Goal: Task Accomplishment & Management: Use online tool/utility

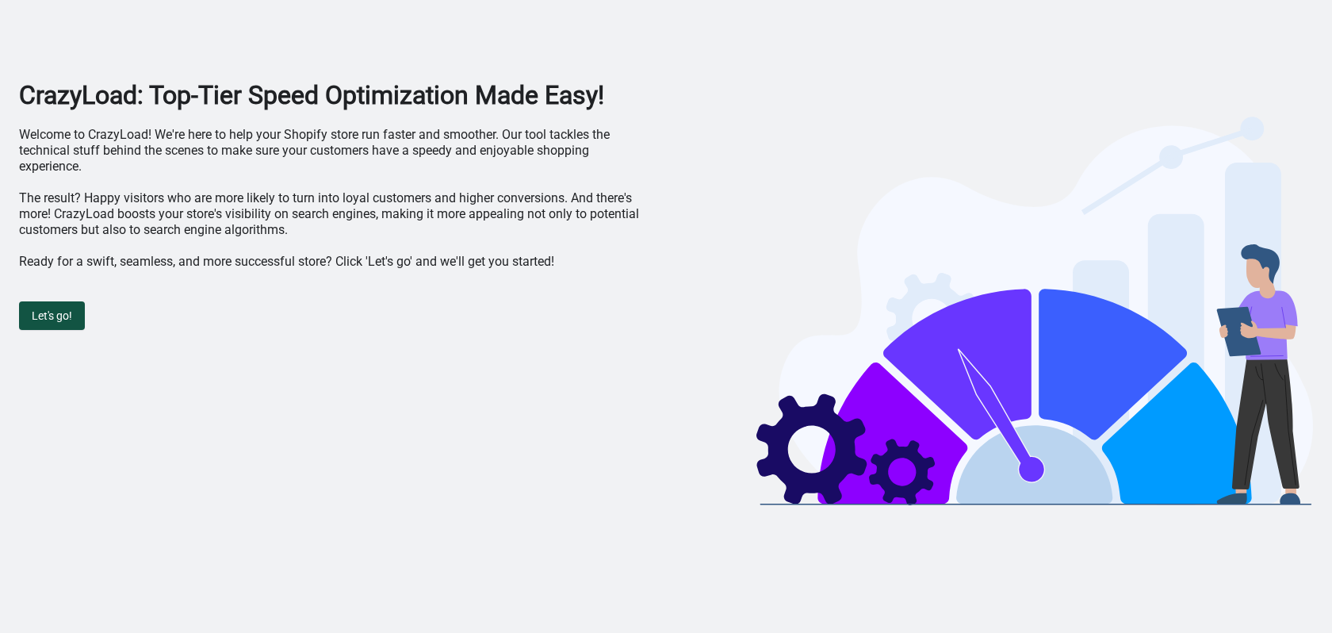
click at [57, 316] on span "Let's go!" at bounding box center [52, 315] width 40 height 13
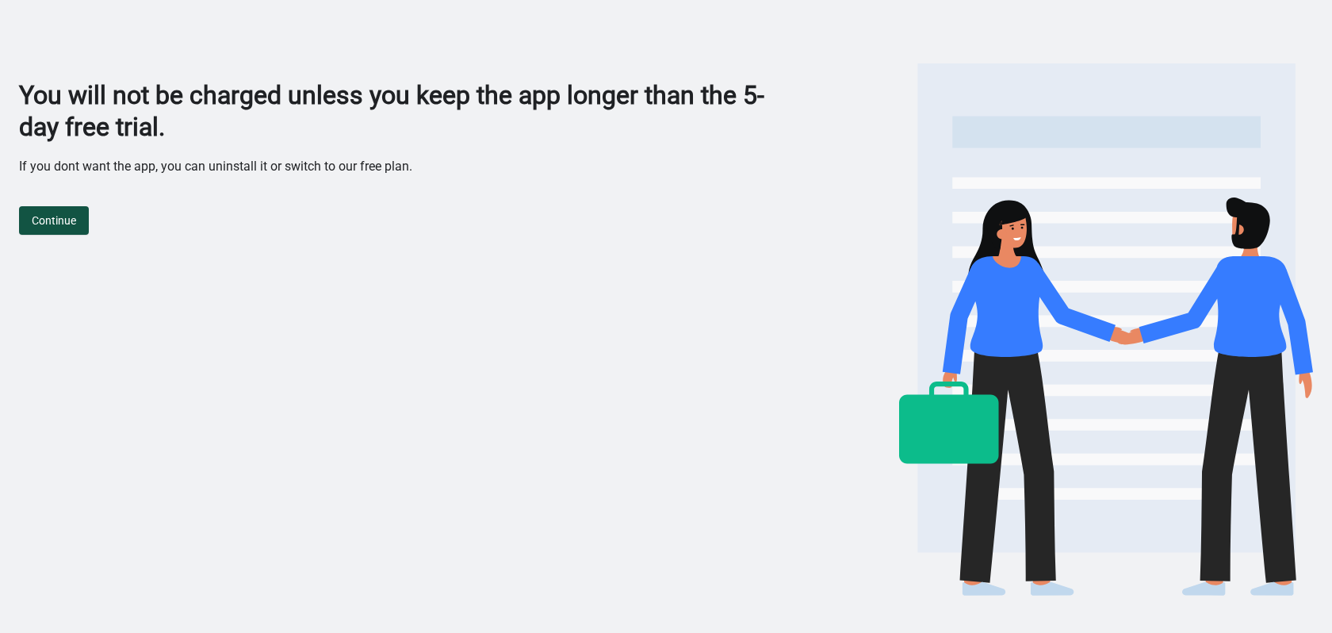
click at [55, 214] on span "Continue" at bounding box center [54, 220] width 44 height 13
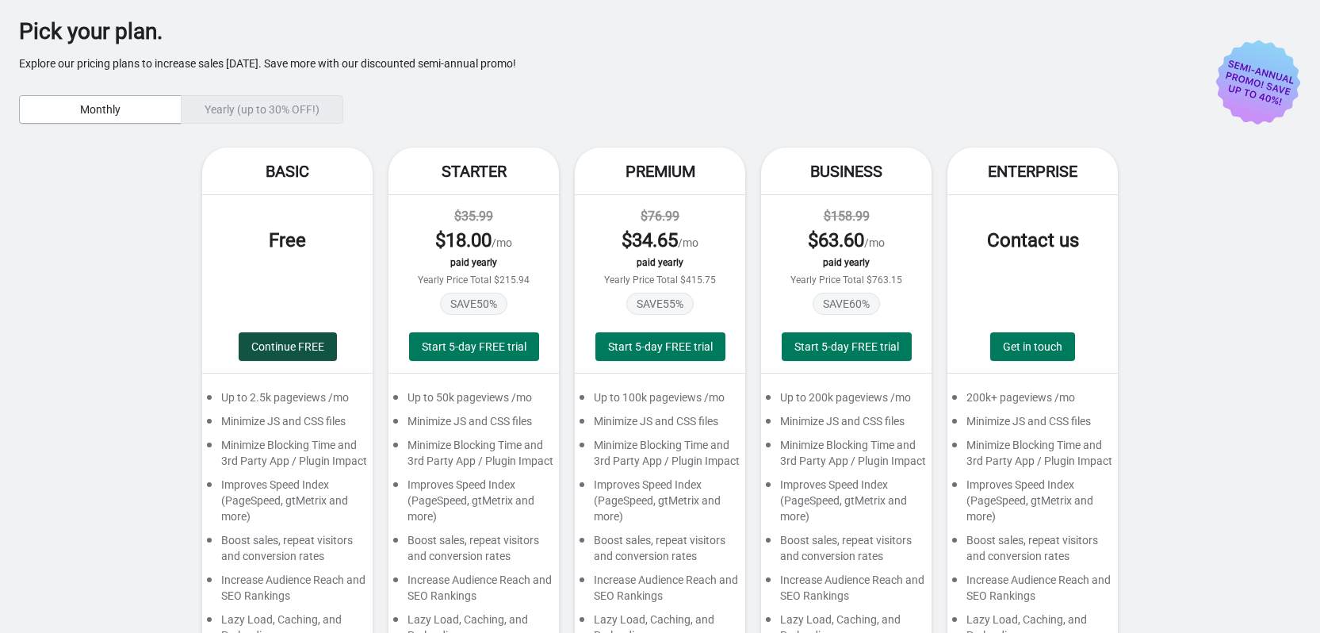
click at [281, 344] on span "Continue FREE" at bounding box center [287, 346] width 73 height 13
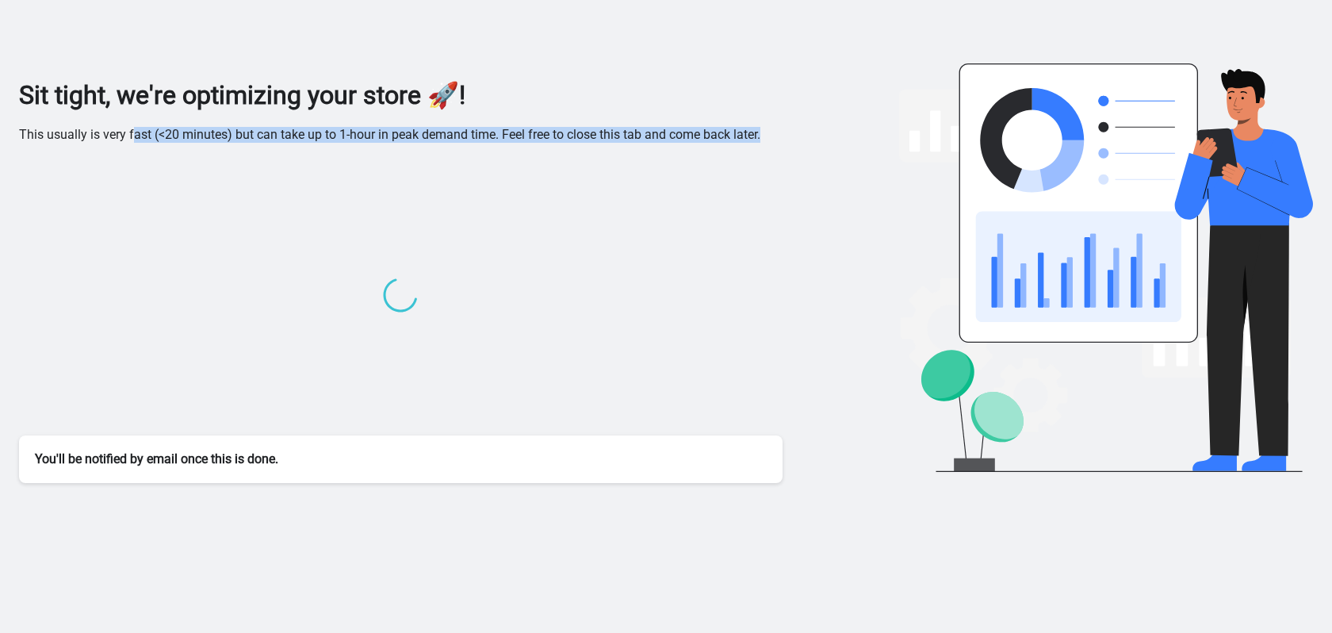
drag, startPoint x: 128, startPoint y: 134, endPoint x: 280, endPoint y: 147, distance: 152.8
click at [280, 147] on div "Sit tight, we're optimizing your store 🚀! This usually is very fast (<20 minute…" at bounding box center [400, 280] width 763 height 403
click at [284, 134] on p "This usually is very fast (<20 minutes) but can take up to 1-hour in peak deman…" at bounding box center [400, 135] width 763 height 16
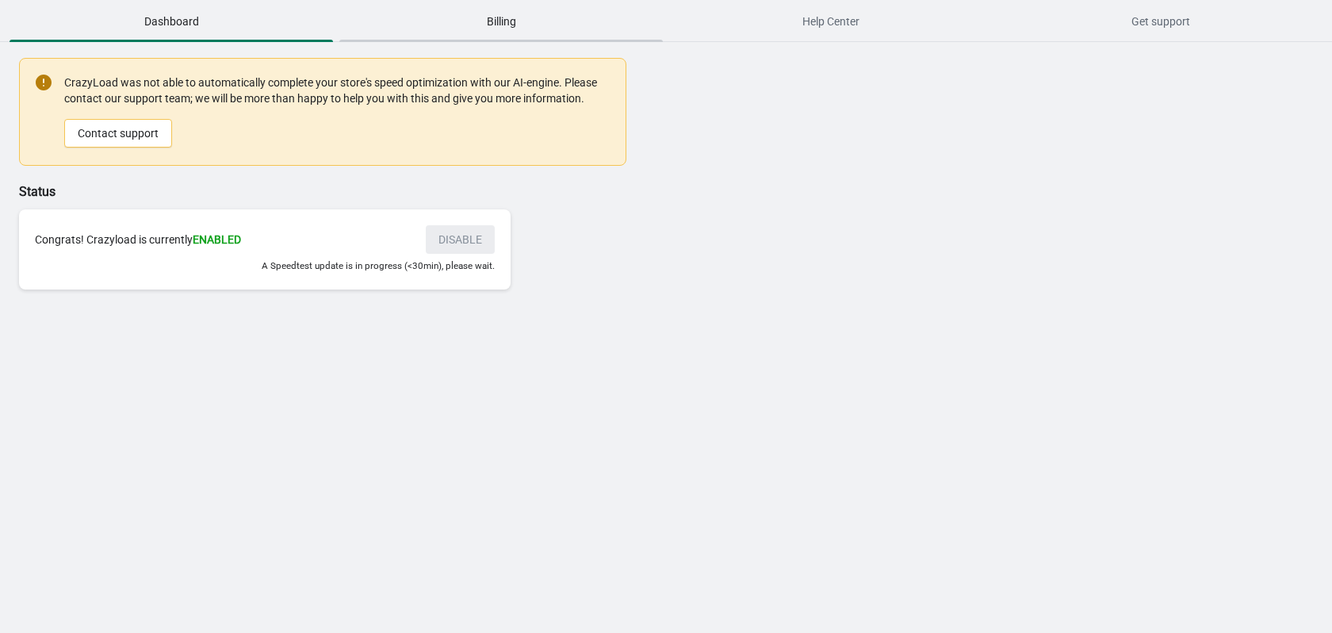
click at [503, 17] on span "Billing" at bounding box center [500, 21] width 323 height 29
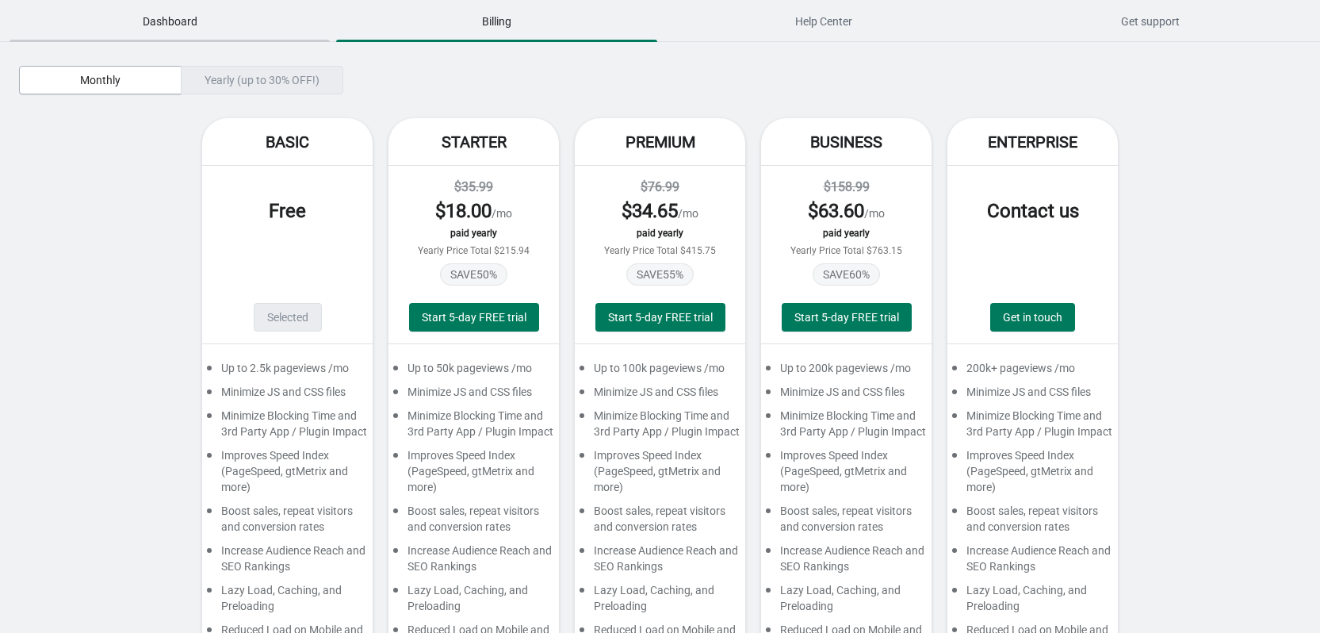
click at [167, 14] on span "Dashboard" at bounding box center [170, 21] width 320 height 29
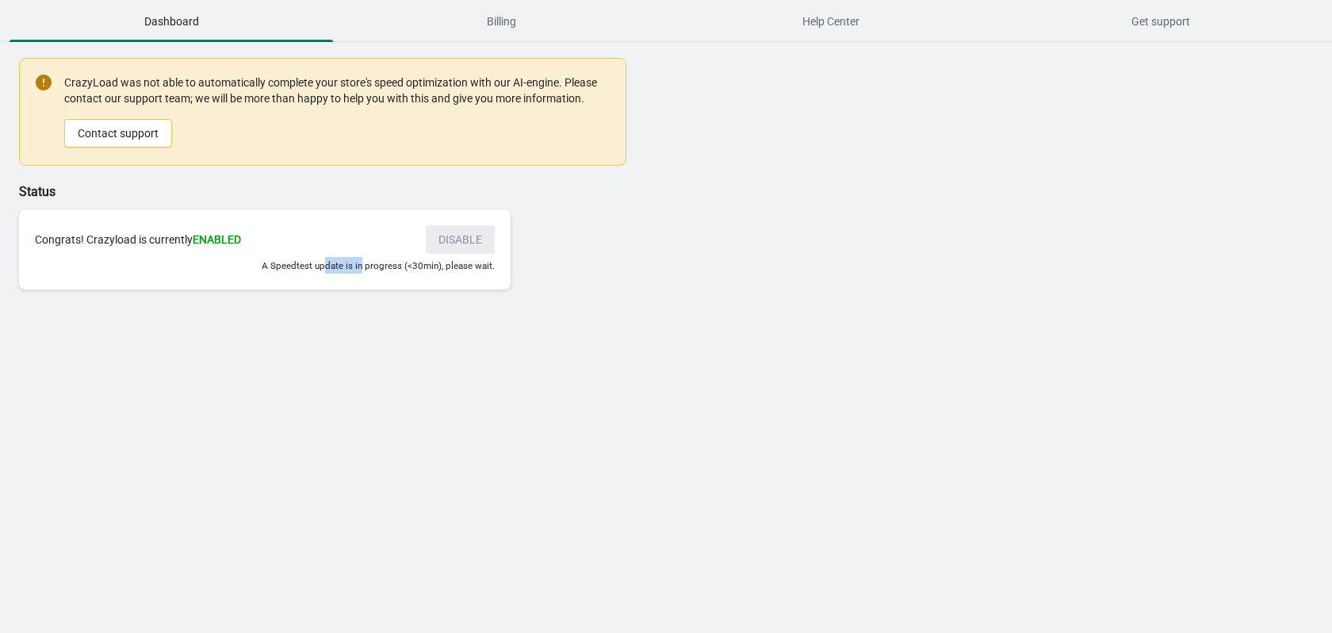
drag, startPoint x: 329, startPoint y: 269, endPoint x: 363, endPoint y: 270, distance: 34.1
click at [363, 270] on small "A Speedtest update is in progress (<30min), please wait." at bounding box center [378, 265] width 233 height 11
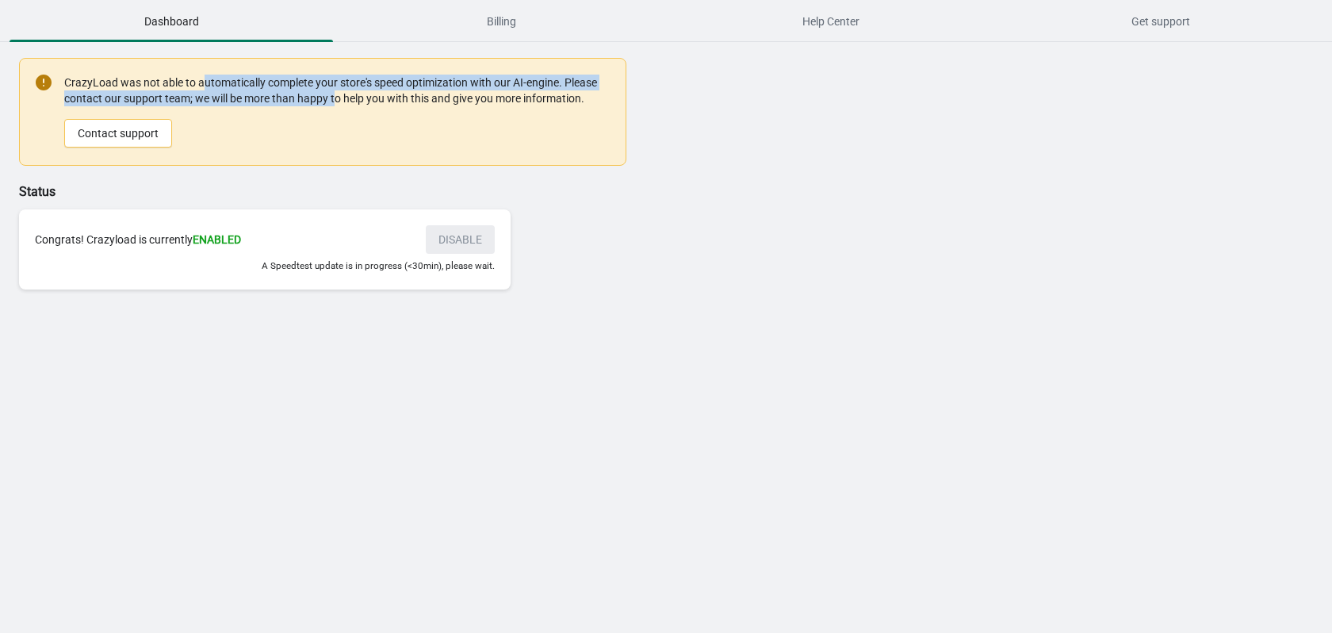
drag, startPoint x: 204, startPoint y: 79, endPoint x: 338, endPoint y: 97, distance: 135.2
click at [338, 97] on div "CrazyLoad was not able to automatically complete your store's speed optimizatio…" at bounding box center [336, 111] width 545 height 76
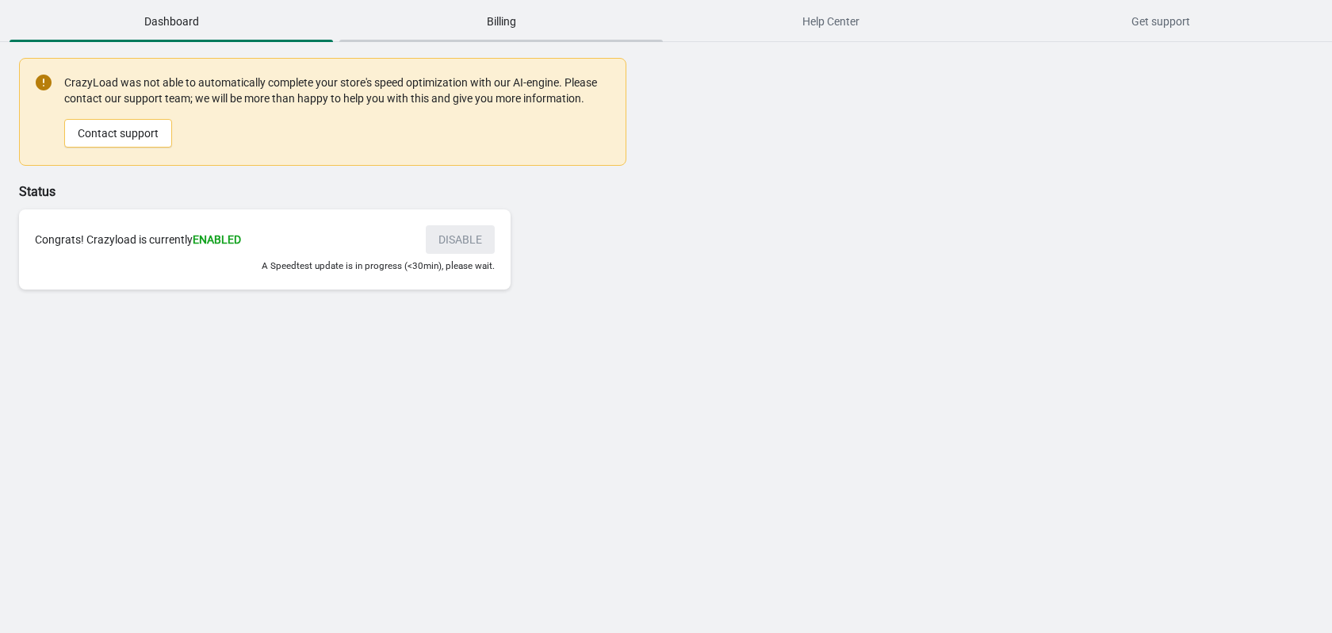
click at [506, 35] on span "Billing" at bounding box center [500, 21] width 323 height 29
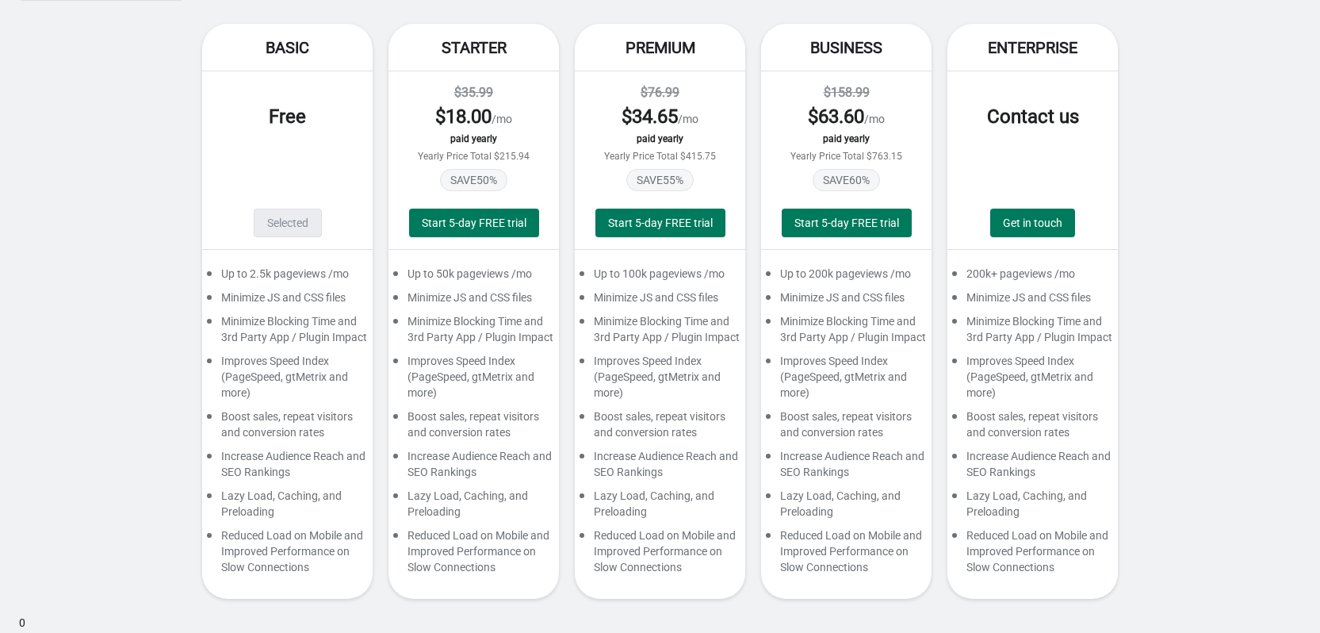
scroll to position [98, 0]
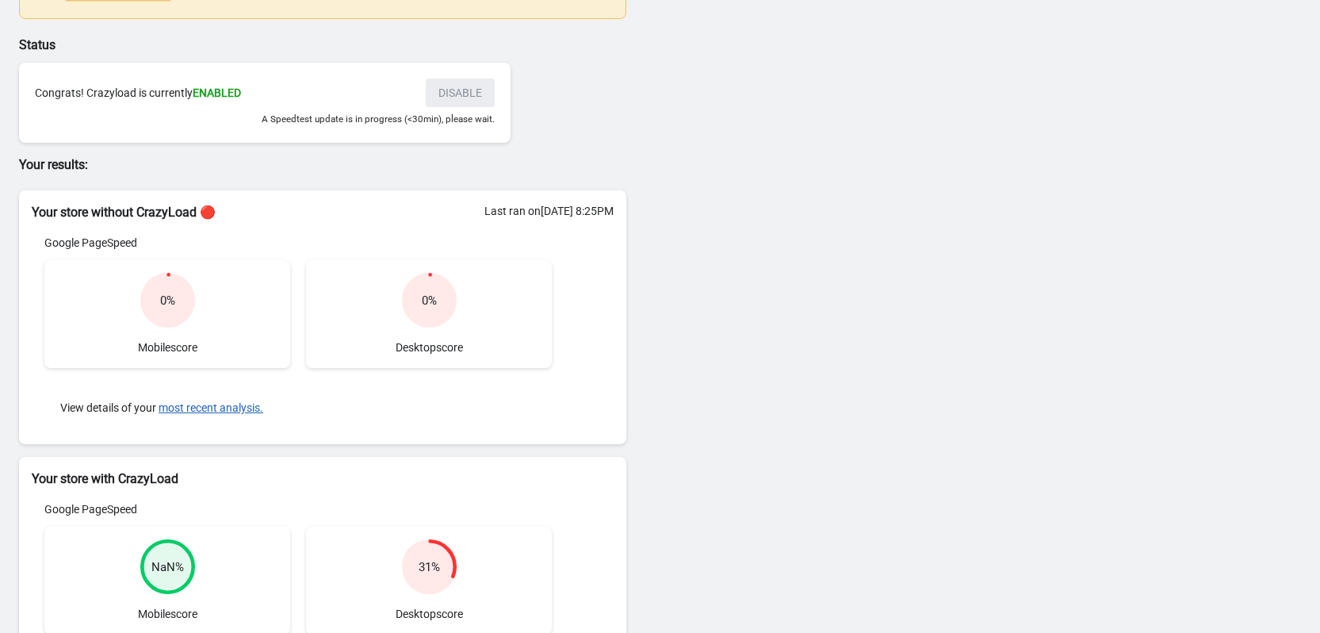
scroll to position [119, 0]
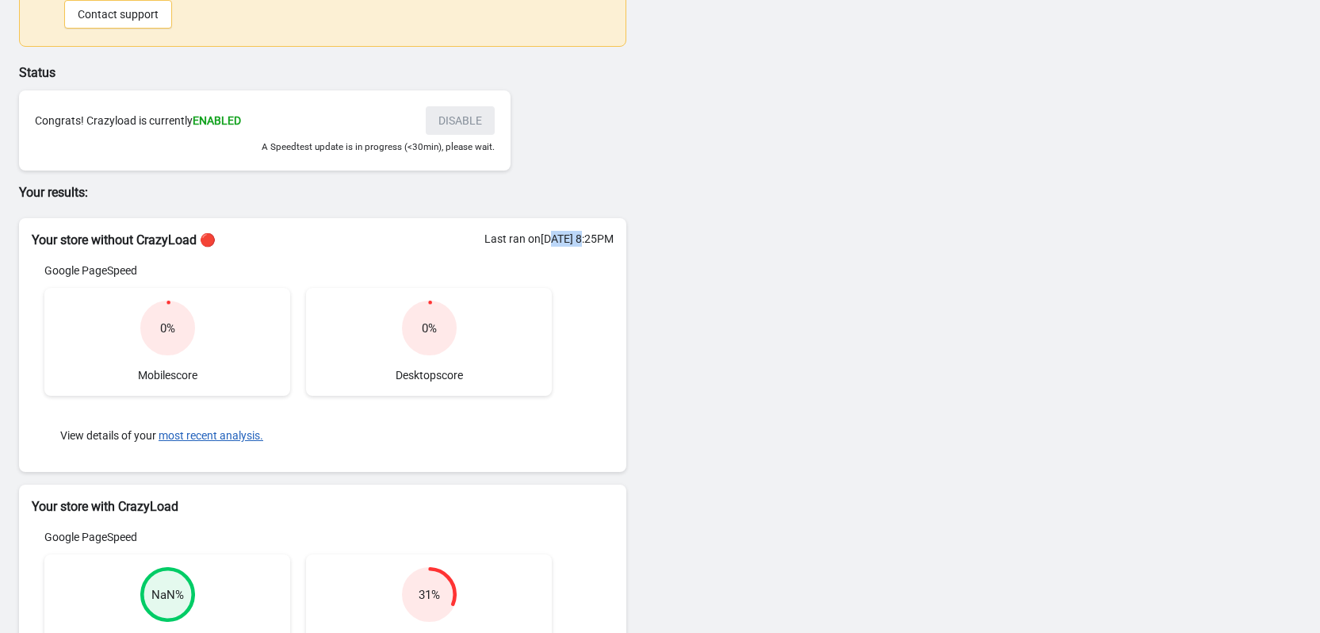
drag, startPoint x: 518, startPoint y: 239, endPoint x: 560, endPoint y: 237, distance: 42.1
click at [559, 237] on div "Last ran on [DATE] 8:25PM" at bounding box center [548, 239] width 129 height 16
click at [560, 237] on div "Last ran on [DATE] 8:25PM" at bounding box center [548, 239] width 129 height 16
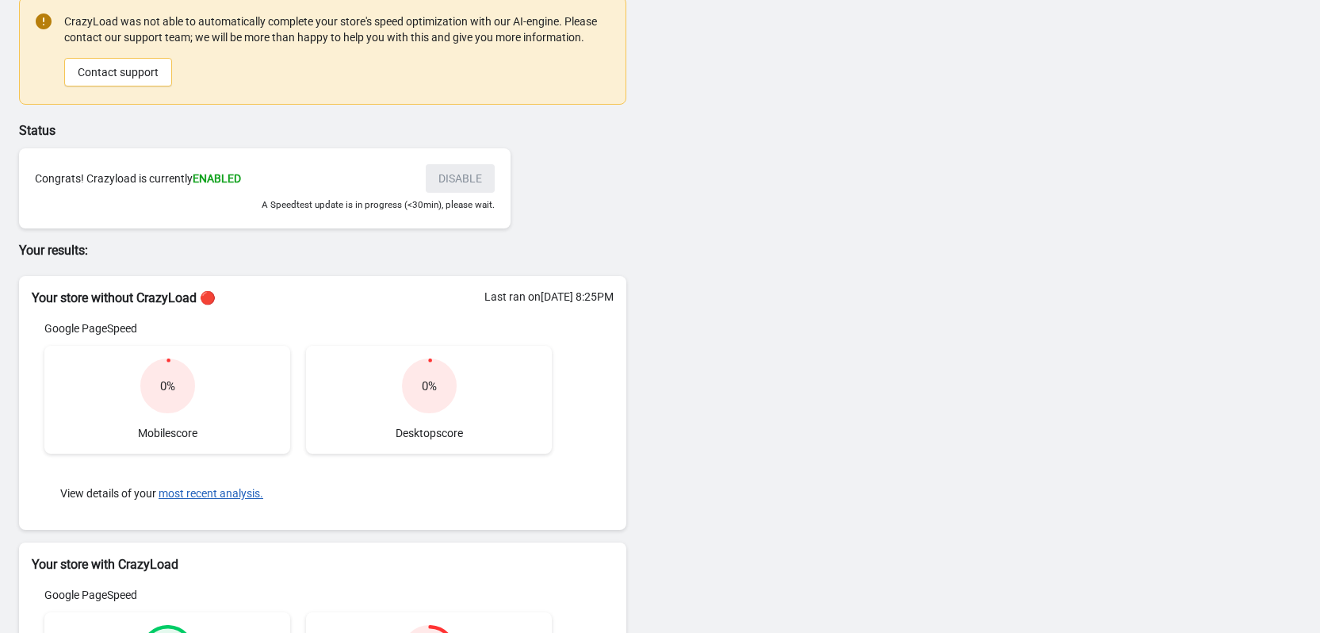
scroll to position [0, 0]
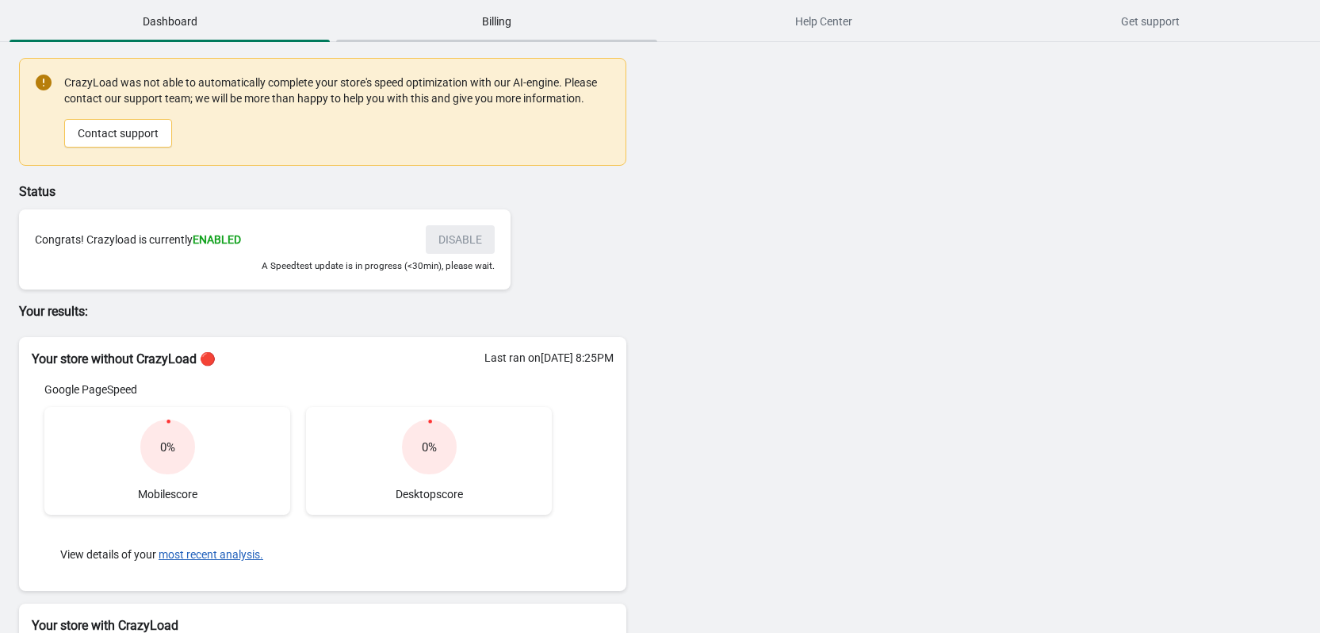
click at [454, 24] on span "Billing" at bounding box center [496, 21] width 320 height 29
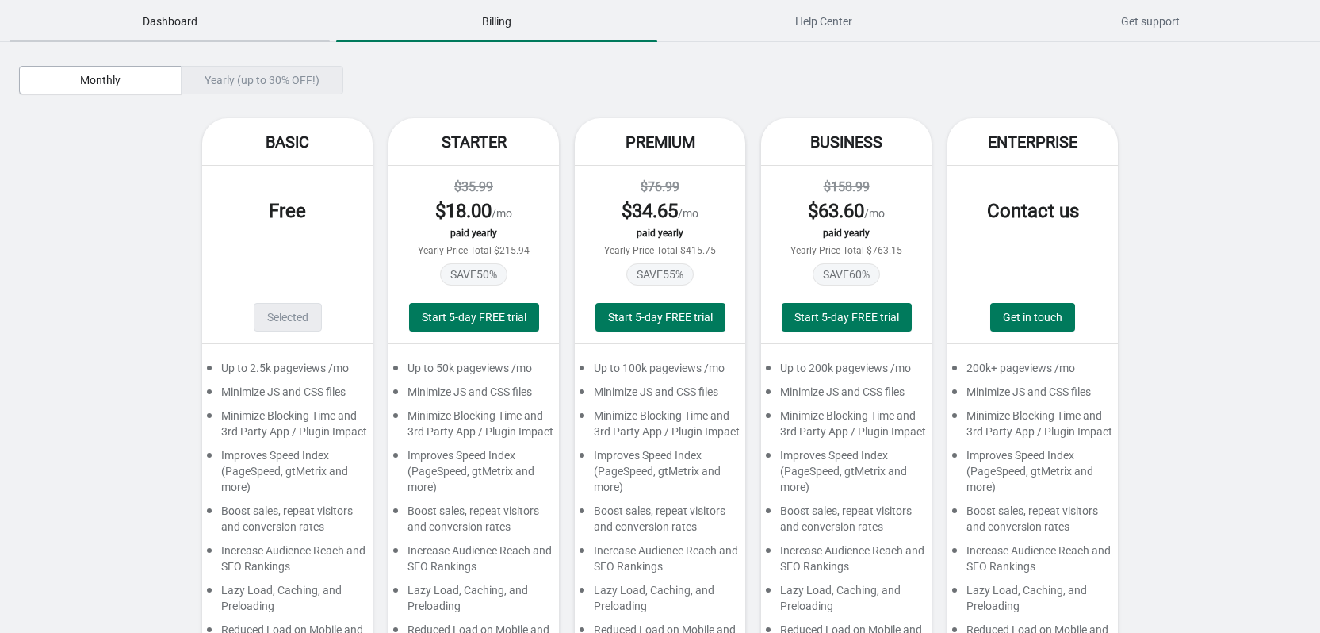
click at [169, 14] on span "Dashboard" at bounding box center [170, 21] width 320 height 29
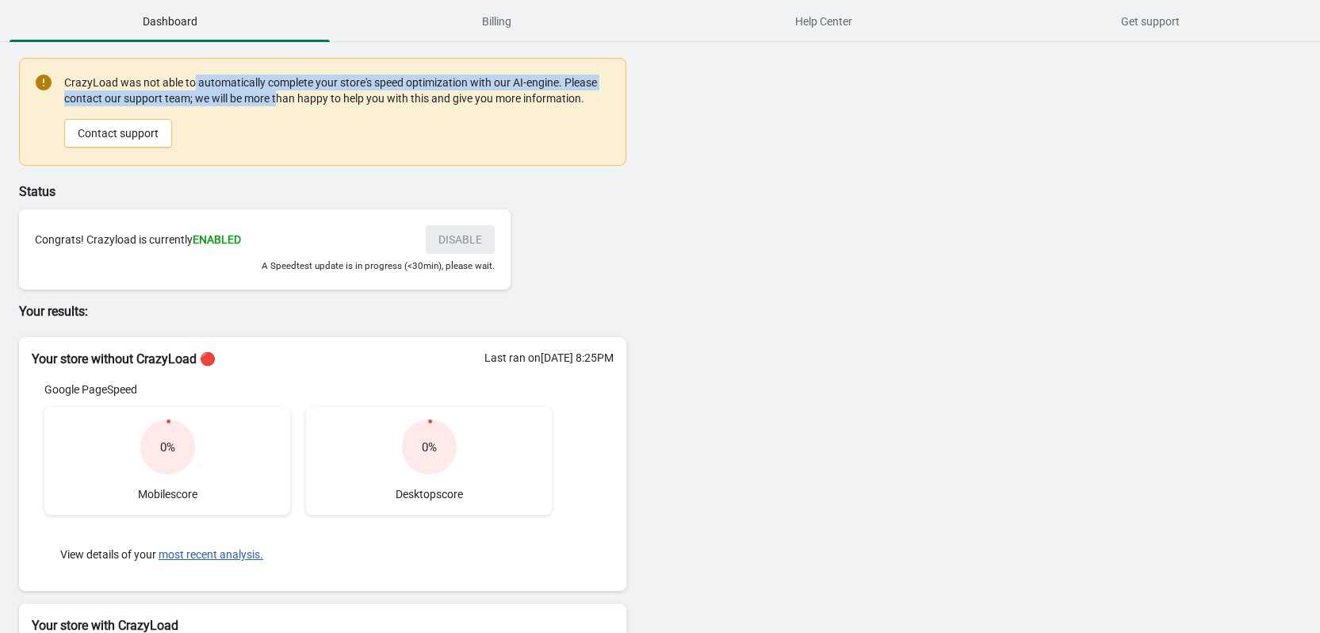
drag, startPoint x: 240, startPoint y: 96, endPoint x: 281, endPoint y: 103, distance: 41.1
click at [281, 103] on div "CrazyLoad was not able to automatically complete your store's speed optimizatio…" at bounding box center [336, 111] width 545 height 76
drag, startPoint x: 354, startPoint y: 82, endPoint x: 433, endPoint y: 96, distance: 79.8
click at [433, 96] on div "CrazyLoad was not able to automatically complete your store's speed optimizatio…" at bounding box center [336, 111] width 545 height 76
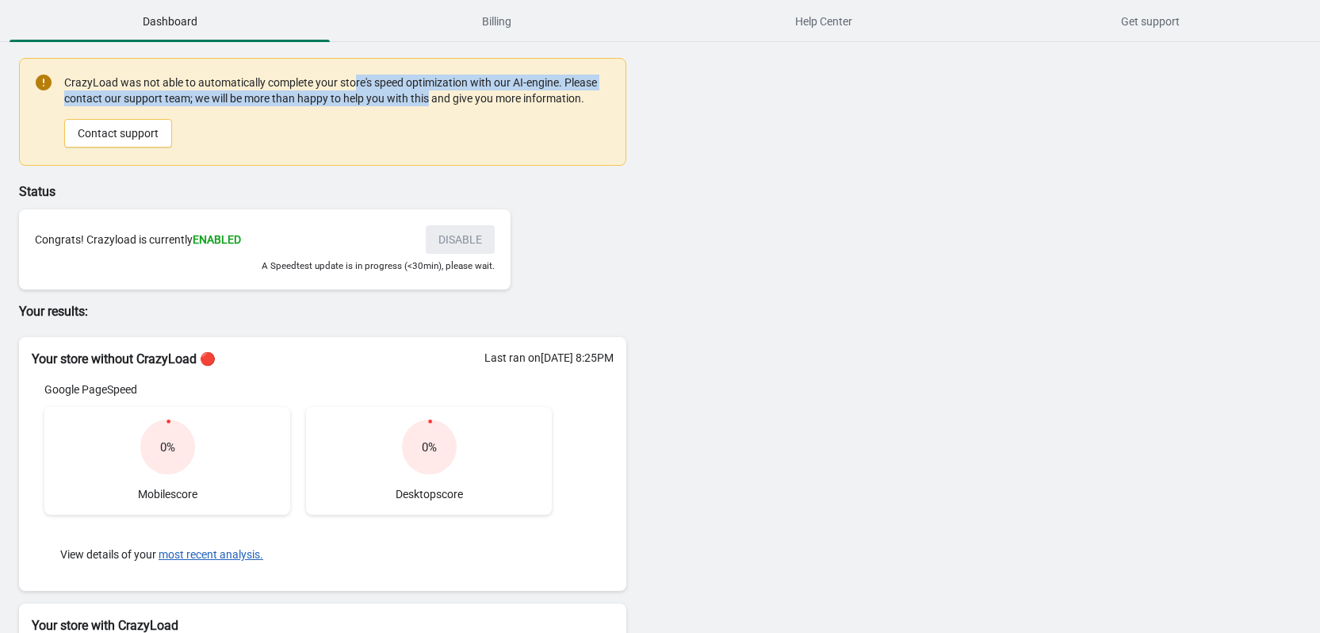
click at [433, 96] on div "CrazyLoad was not able to automatically complete your store's speed optimizatio…" at bounding box center [336, 111] width 545 height 76
